Goal: Task Accomplishment & Management: Use online tool/utility

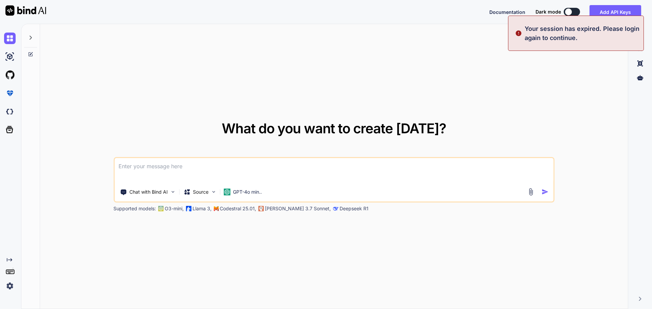
type textarea "x"
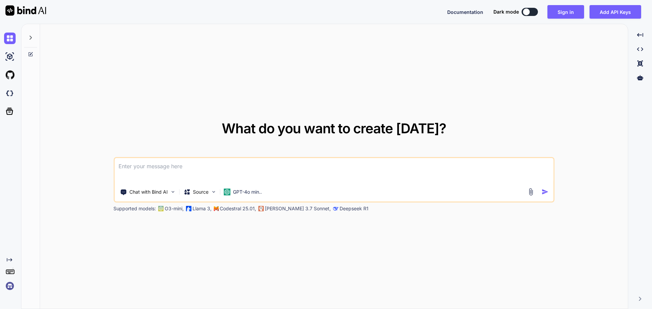
drag, startPoint x: 0, startPoint y: 0, endPoint x: 447, endPoint y: 58, distance: 450.4
click at [447, 58] on div "What do you want to create [DATE]? Chat with Bind AI Source GPT-4o min.. Suppor…" at bounding box center [334, 166] width 588 height 285
click at [582, 7] on button "Sign in" at bounding box center [565, 12] width 37 height 14
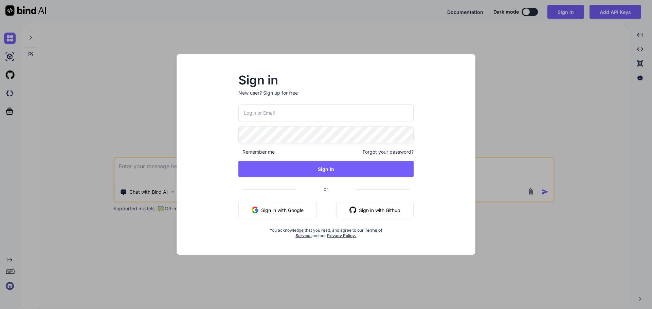
type input "[EMAIL_ADDRESS][DOMAIN_NAME]"
click at [238, 161] on button "Sign In" at bounding box center [325, 169] width 175 height 16
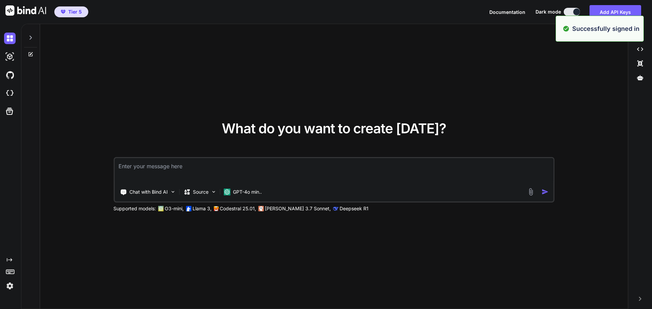
type textarea "x"
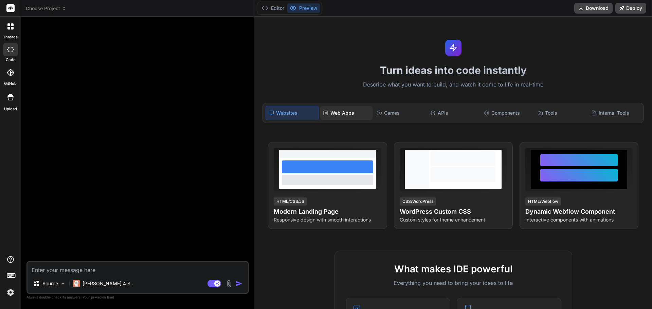
click at [341, 112] on div "Web Apps" at bounding box center [346, 113] width 52 height 14
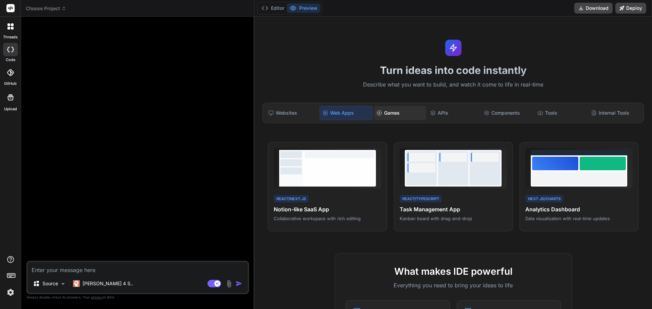
click at [398, 115] on div "Games" at bounding box center [400, 113] width 52 height 14
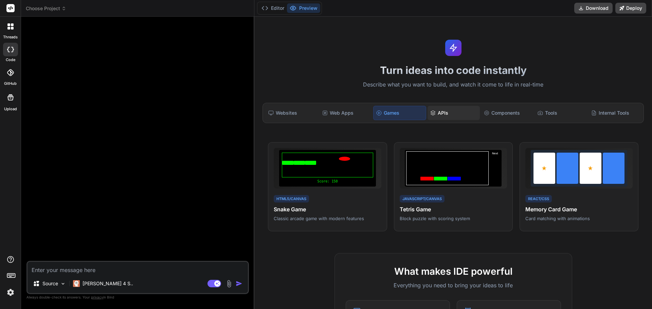
click at [455, 113] on div "APIs" at bounding box center [453, 113] width 52 height 14
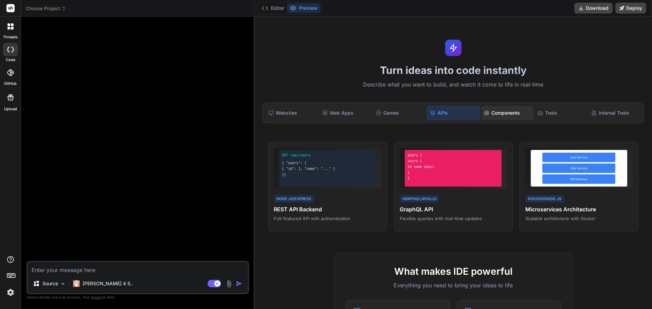
click at [504, 114] on div "Components" at bounding box center [507, 113] width 52 height 14
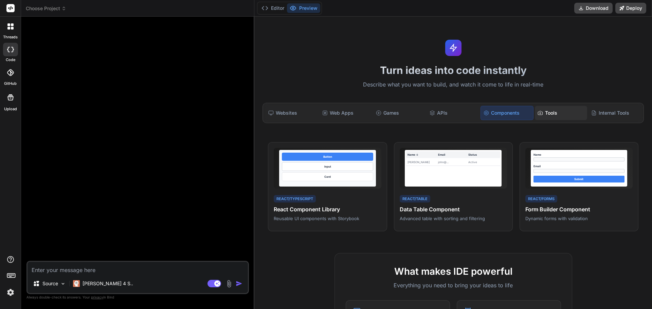
click at [556, 111] on div "Tools" at bounding box center [561, 113] width 52 height 14
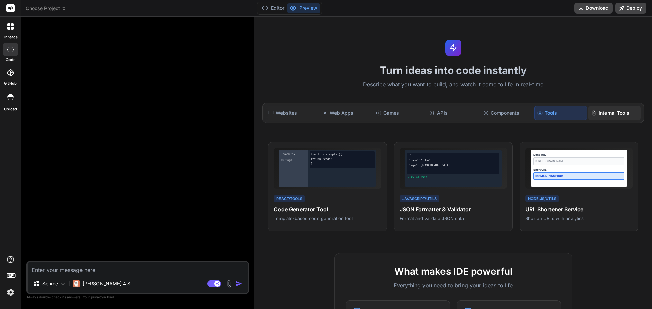
click at [600, 111] on div "Internal Tools" at bounding box center [614, 113] width 52 height 14
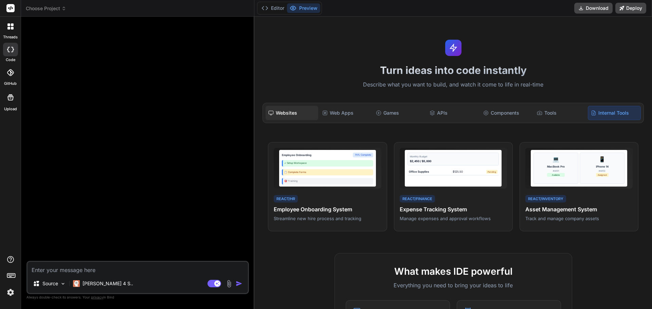
click at [282, 113] on div "Websites" at bounding box center [291, 113] width 52 height 14
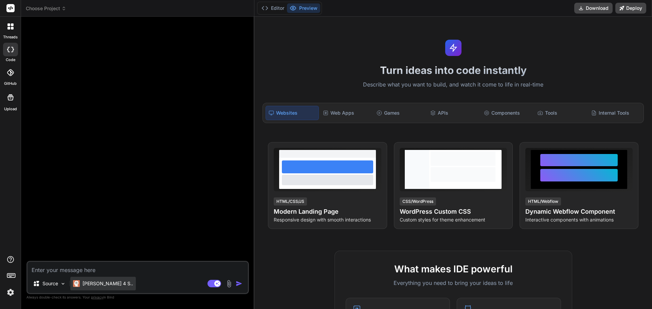
click at [98, 283] on p "[PERSON_NAME] 4 S.." at bounding box center [107, 283] width 51 height 7
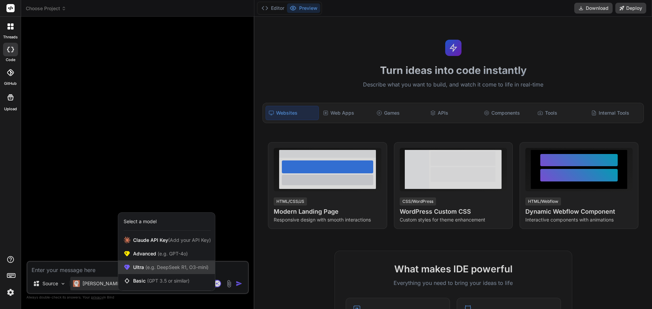
click at [144, 267] on span "(e.g. DeepSeek R1, O3-mini)" at bounding box center [176, 267] width 64 height 6
type textarea "x"
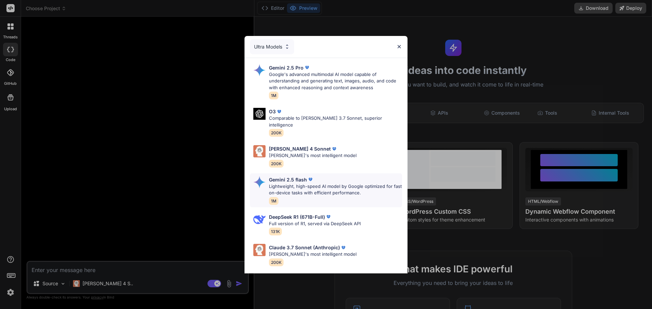
scroll to position [58, 0]
